Goal: Use online tool/utility: Utilize a website feature to perform a specific function

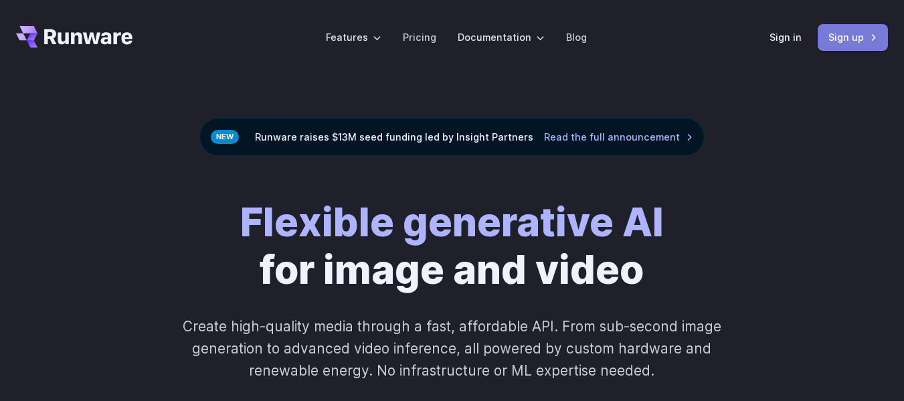
click at [856, 41] on link "Sign up" at bounding box center [853, 37] width 70 height 26
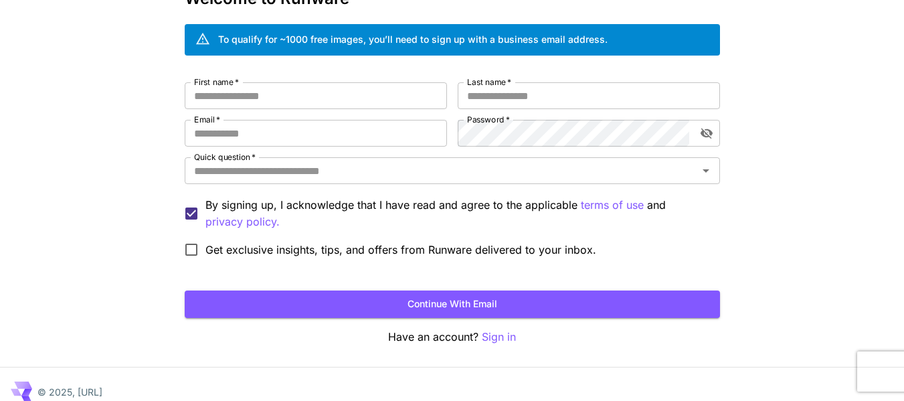
scroll to position [103, 0]
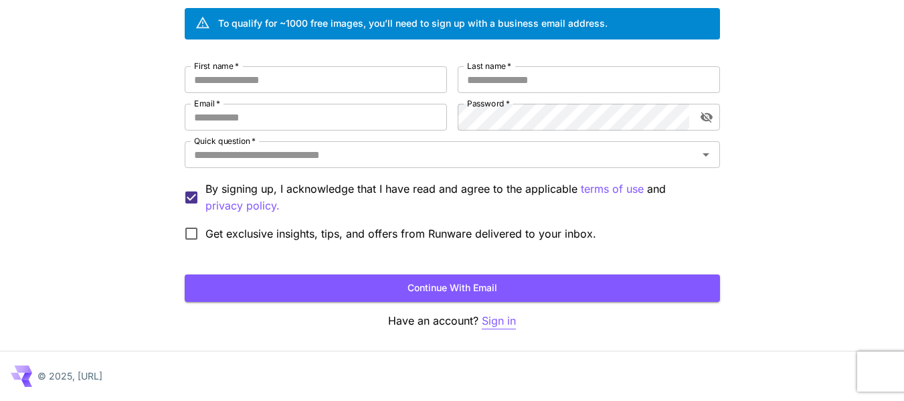
type input "**********"
click at [509, 318] on p "Sign in" at bounding box center [499, 321] width 34 height 17
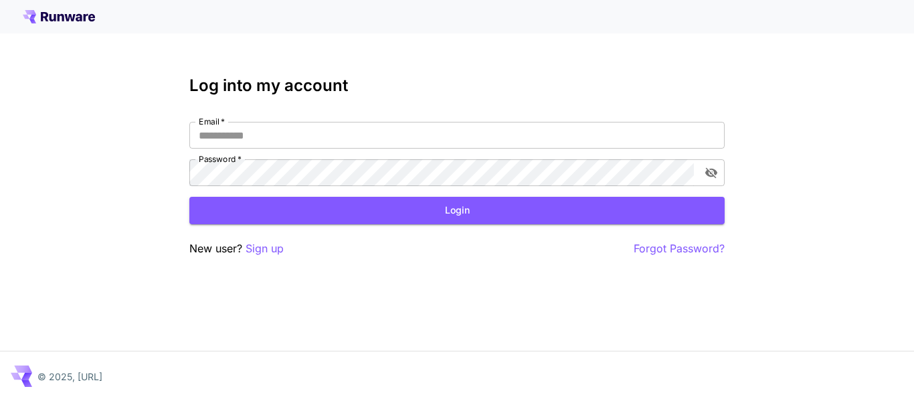
type input "**********"
click at [321, 201] on button "Login" at bounding box center [456, 210] width 535 height 27
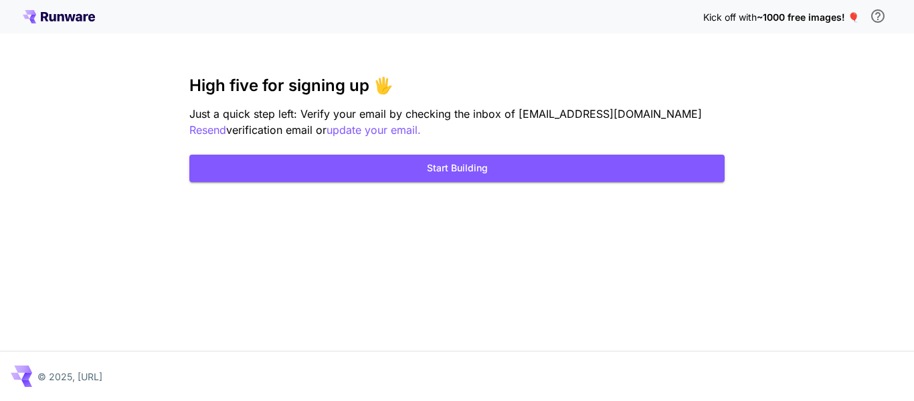
click at [431, 186] on div "Kick off with ~1000 free images! 🎈 High five for signing up 🖐️ Just a quick ste…" at bounding box center [457, 200] width 914 height 401
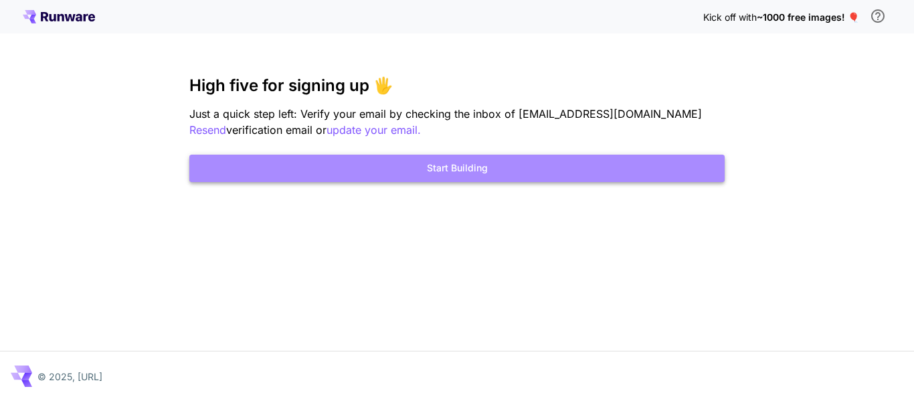
click at [470, 159] on button "Start Building" at bounding box center [456, 168] width 535 height 27
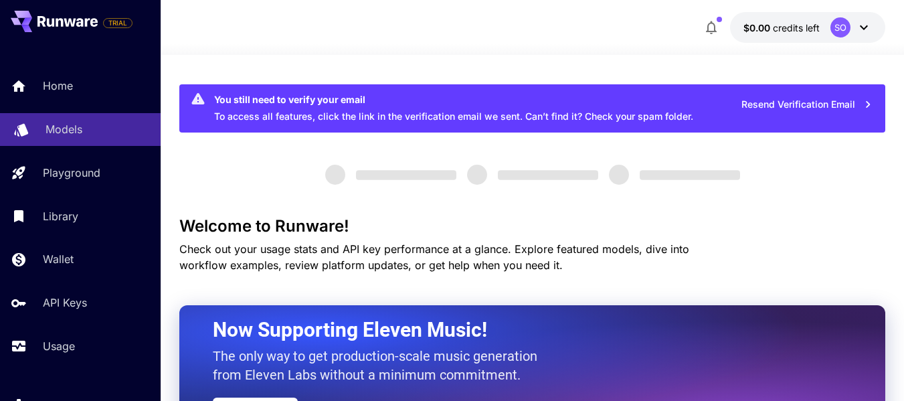
click at [104, 124] on div "Models" at bounding box center [98, 129] width 104 height 16
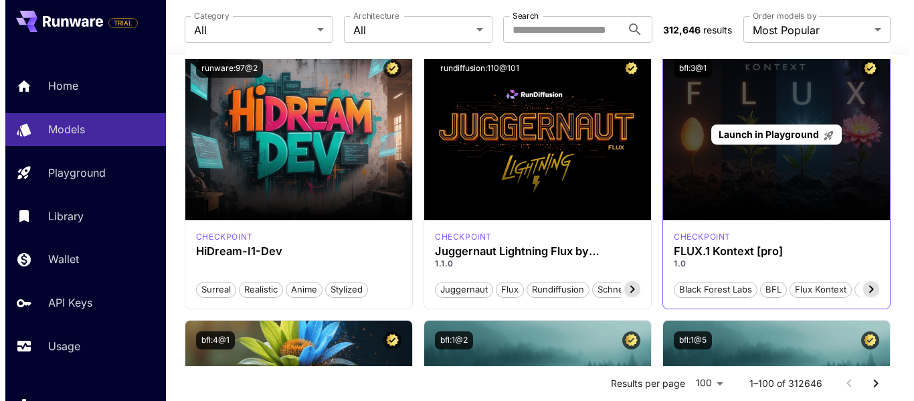
scroll to position [391, 0]
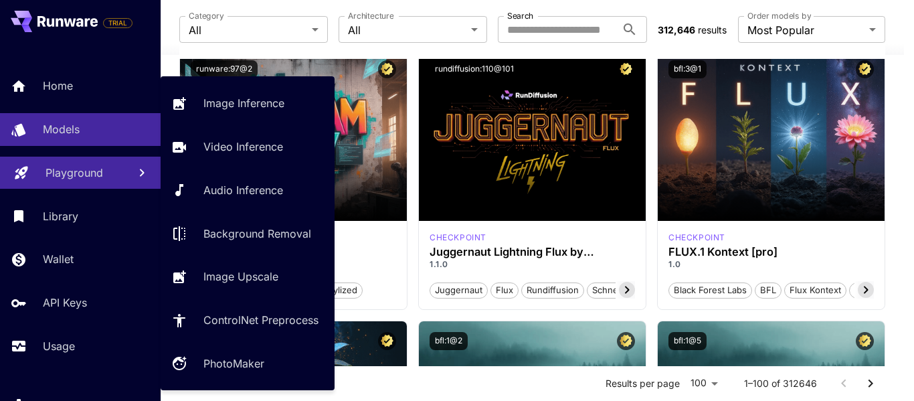
click at [106, 181] on link "Playground" at bounding box center [80, 173] width 161 height 33
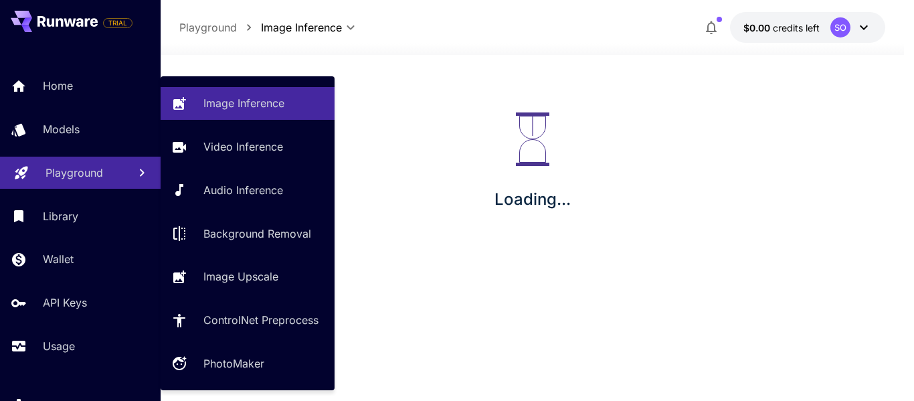
click at [161, 181] on link "Audio Inference" at bounding box center [248, 190] width 174 height 33
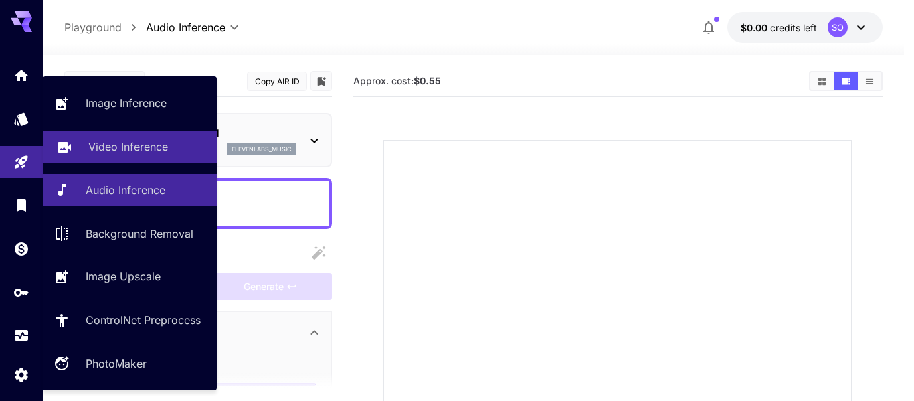
click at [103, 148] on p "Video Inference" at bounding box center [128, 147] width 80 height 16
type input "**********"
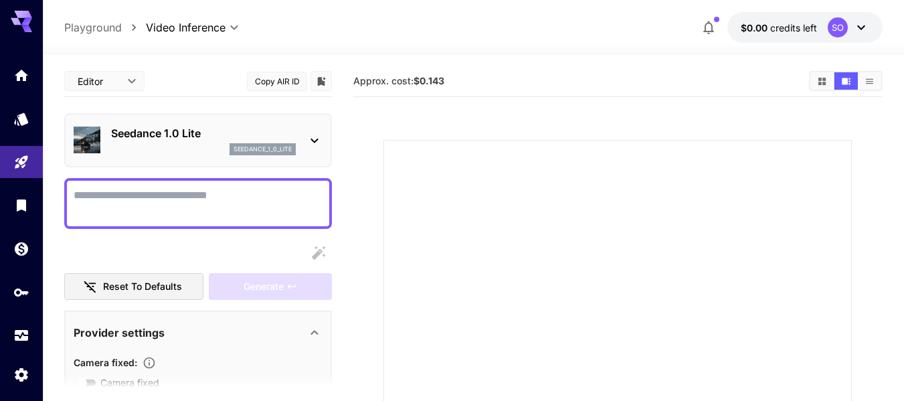
click at [207, 191] on textarea "Camera fixed" at bounding box center [198, 203] width 249 height 32
click at [233, 131] on p "Seedance 1.0 Lite" at bounding box center [203, 133] width 185 height 16
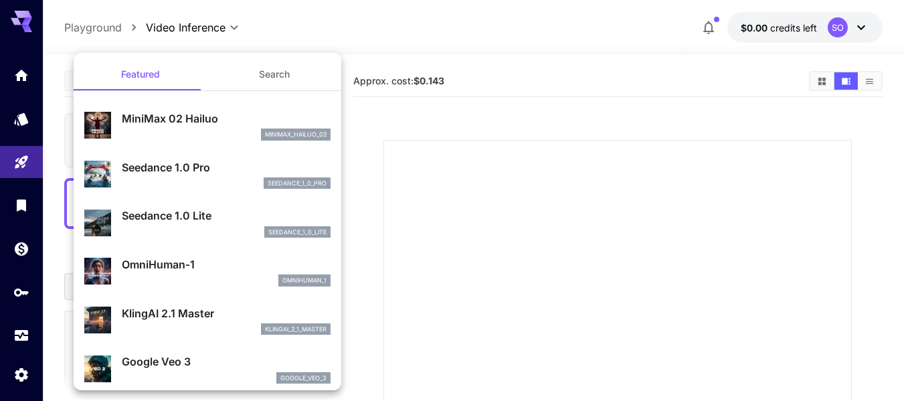
click at [456, 158] on div at bounding box center [457, 200] width 914 height 401
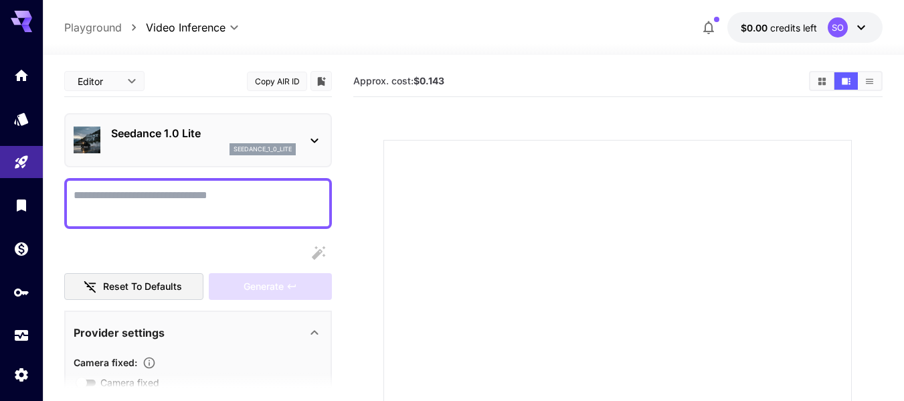
click at [203, 211] on textarea "Camera fixed" at bounding box center [198, 203] width 249 height 32
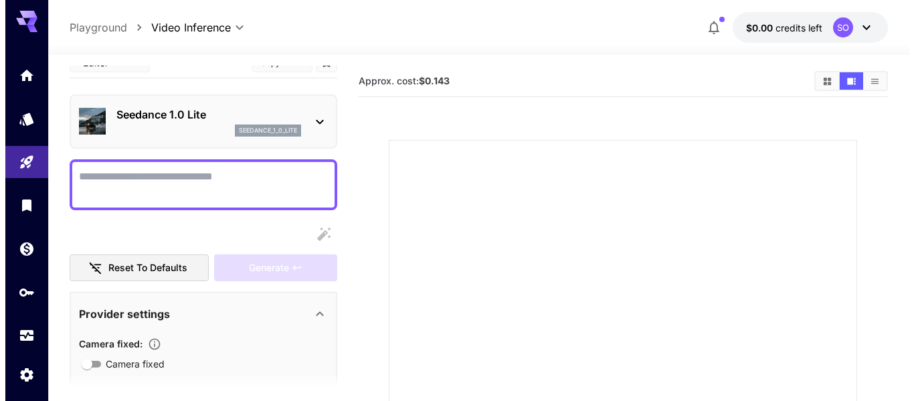
scroll to position [23, 0]
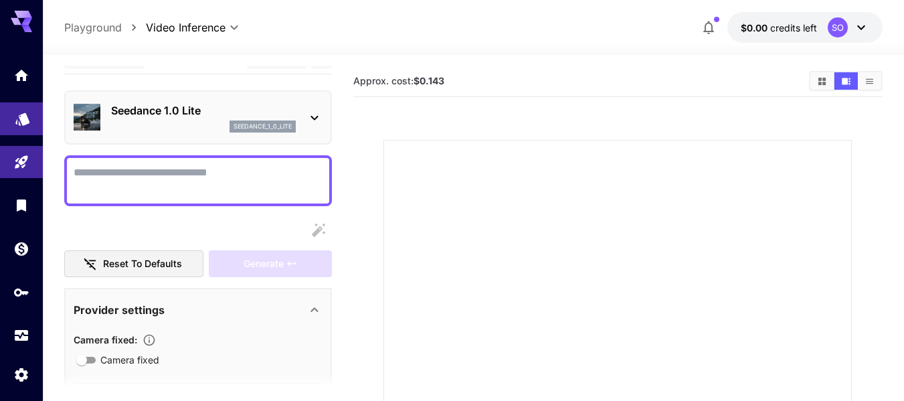
click at [16, 127] on link at bounding box center [21, 118] width 43 height 33
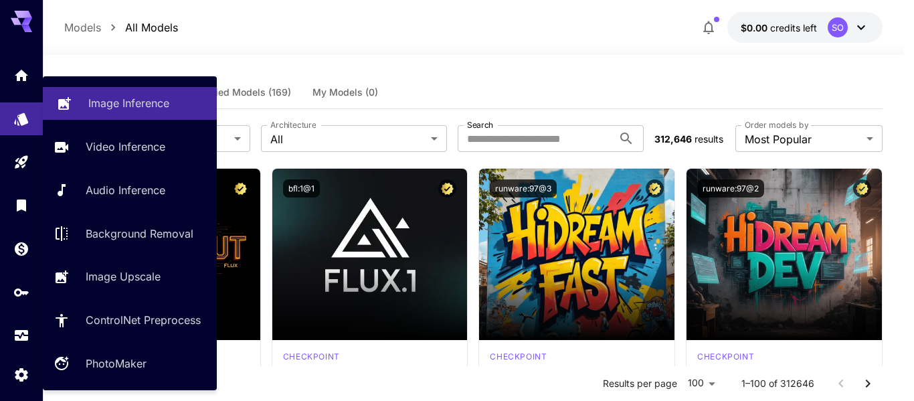
click at [110, 109] on p "Image Inference" at bounding box center [128, 103] width 81 height 16
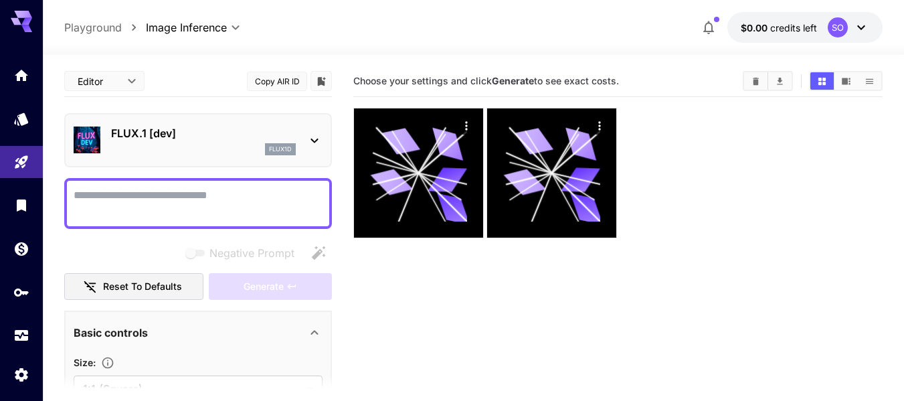
click at [258, 157] on div "FLUX.1 [dev] flux1d" at bounding box center [198, 140] width 249 height 41
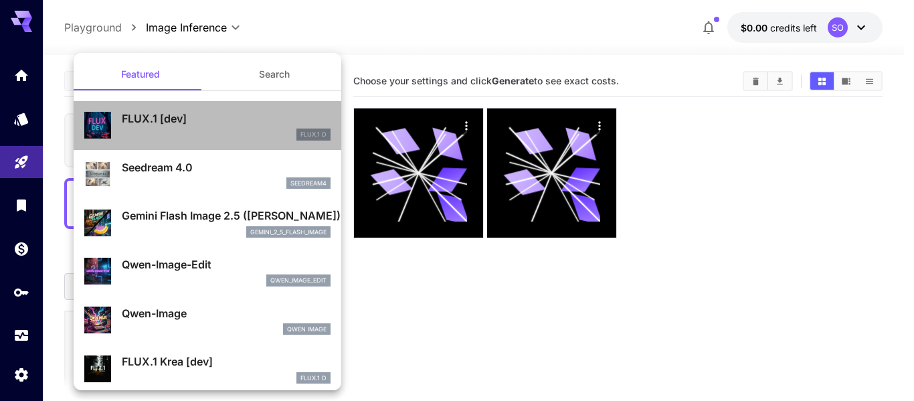
click at [256, 126] on p "FLUX.1 [dev]" at bounding box center [226, 118] width 209 height 16
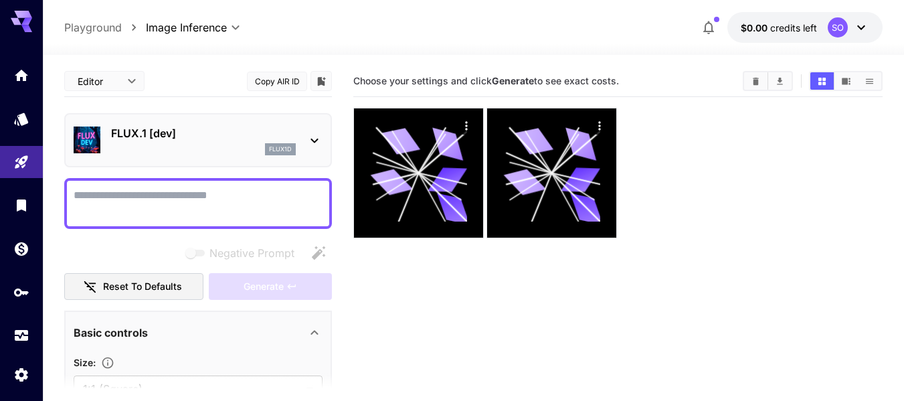
click at [208, 187] on textarea "Negative Prompt" at bounding box center [198, 203] width 249 height 32
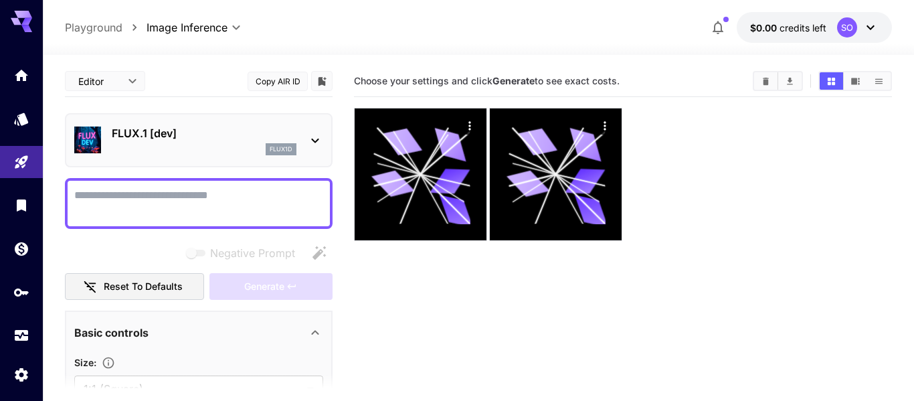
click at [80, 86] on body "**********" at bounding box center [457, 253] width 914 height 507
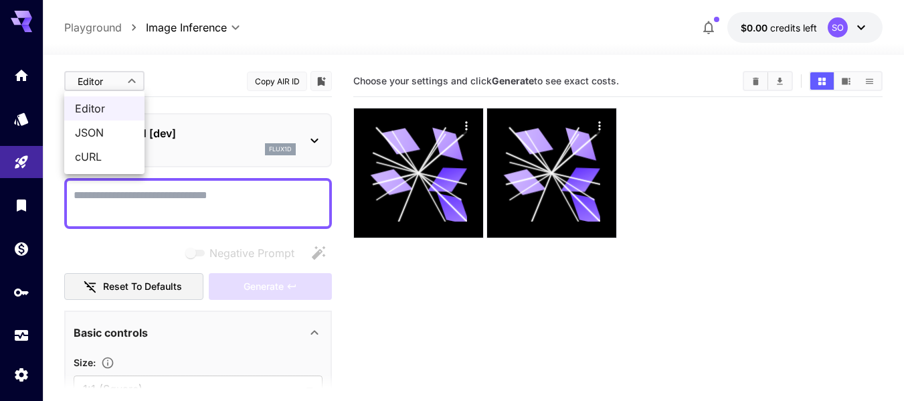
click at [80, 86] on div at bounding box center [457, 200] width 914 height 401
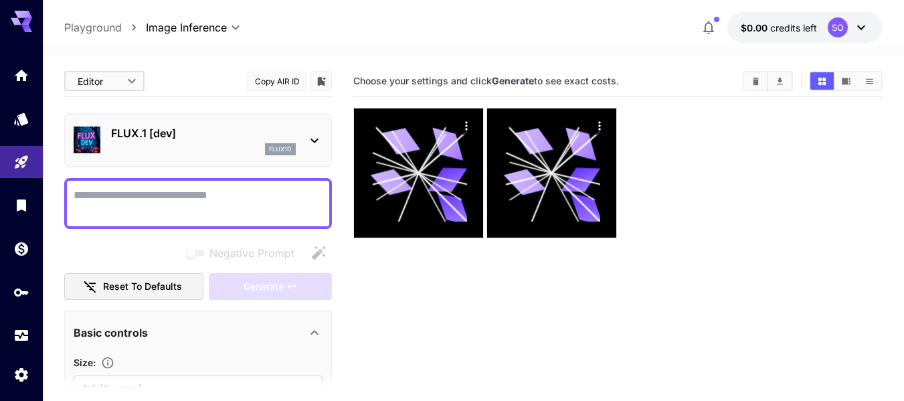
click at [259, 134] on p "FLUX.1 [dev]" at bounding box center [203, 133] width 185 height 16
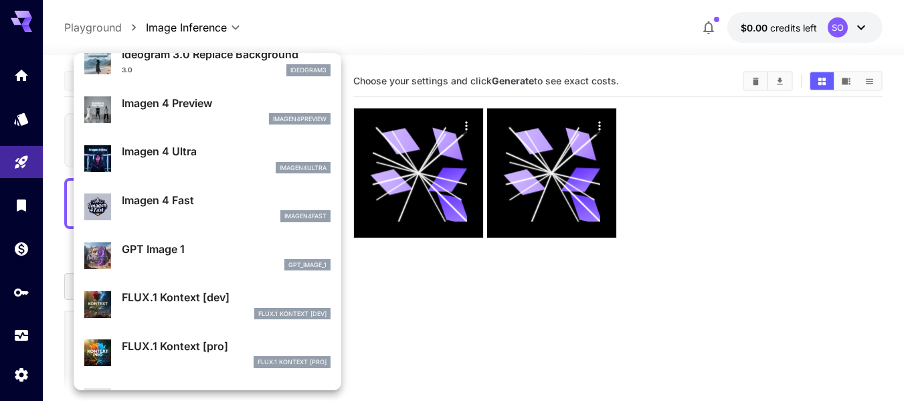
scroll to position [657, 0]
